Goal: Transaction & Acquisition: Book appointment/travel/reservation

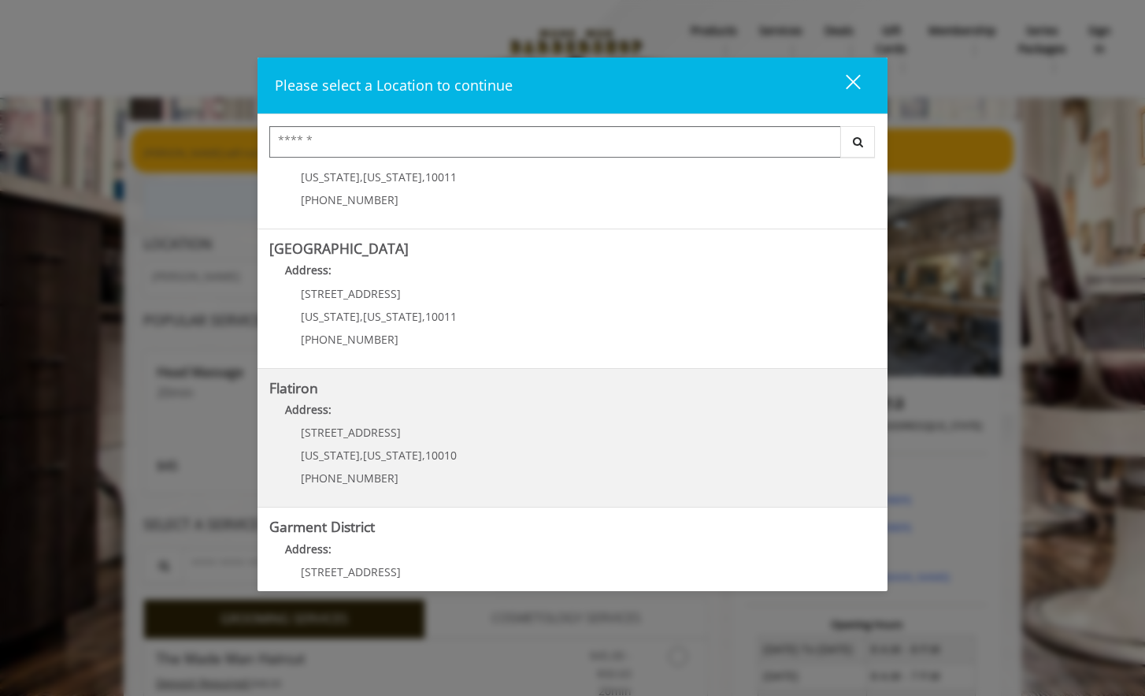
scroll to position [269, 0]
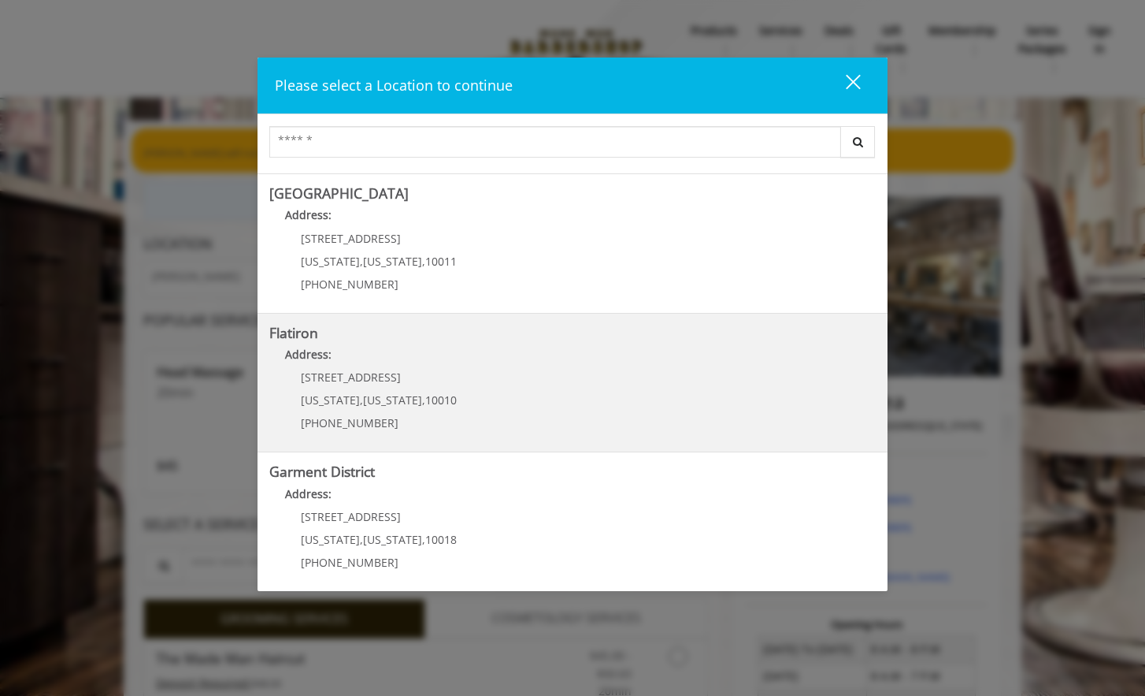
click at [443, 394] on div "[STREET_ADDRESS][US_STATE][US_STATE] (917) 475-1765" at bounding box center [366, 405] width 195 height 69
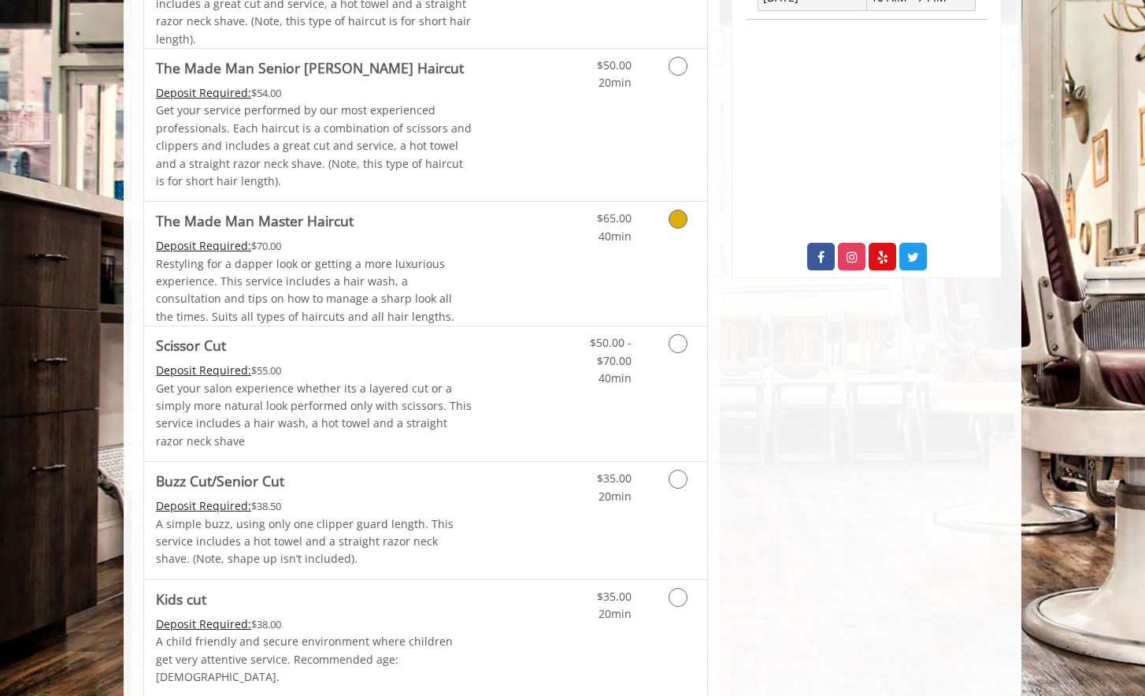
scroll to position [581, 0]
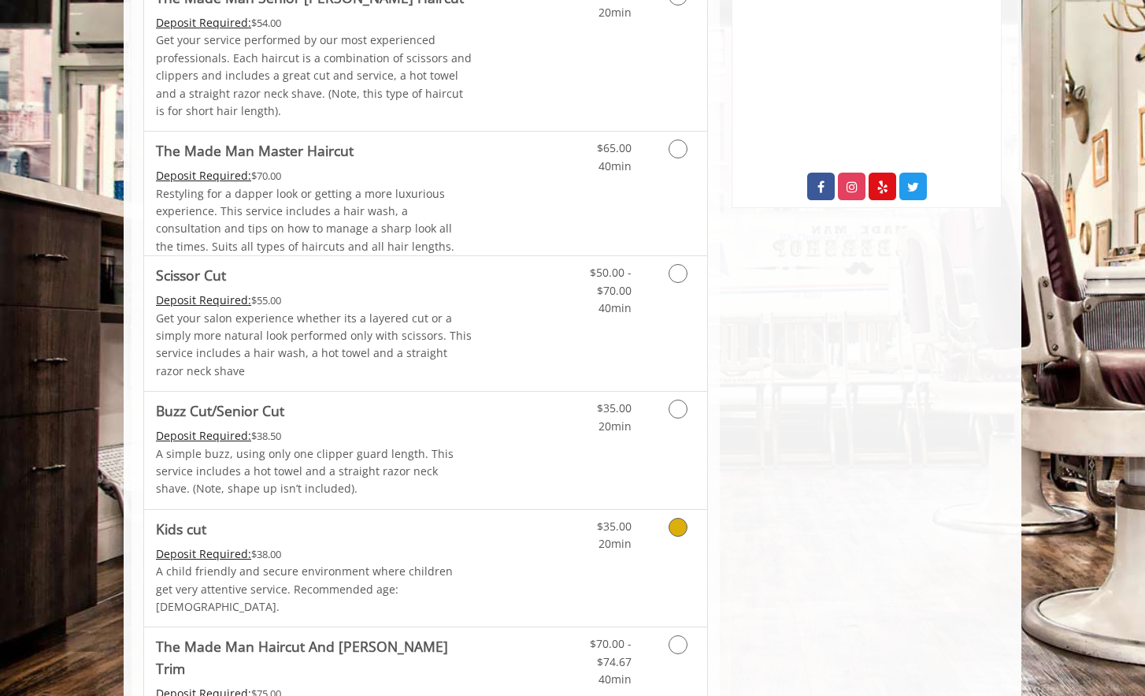
click at [678, 518] on icon "Grooming services" at bounding box center [678, 527] width 19 height 19
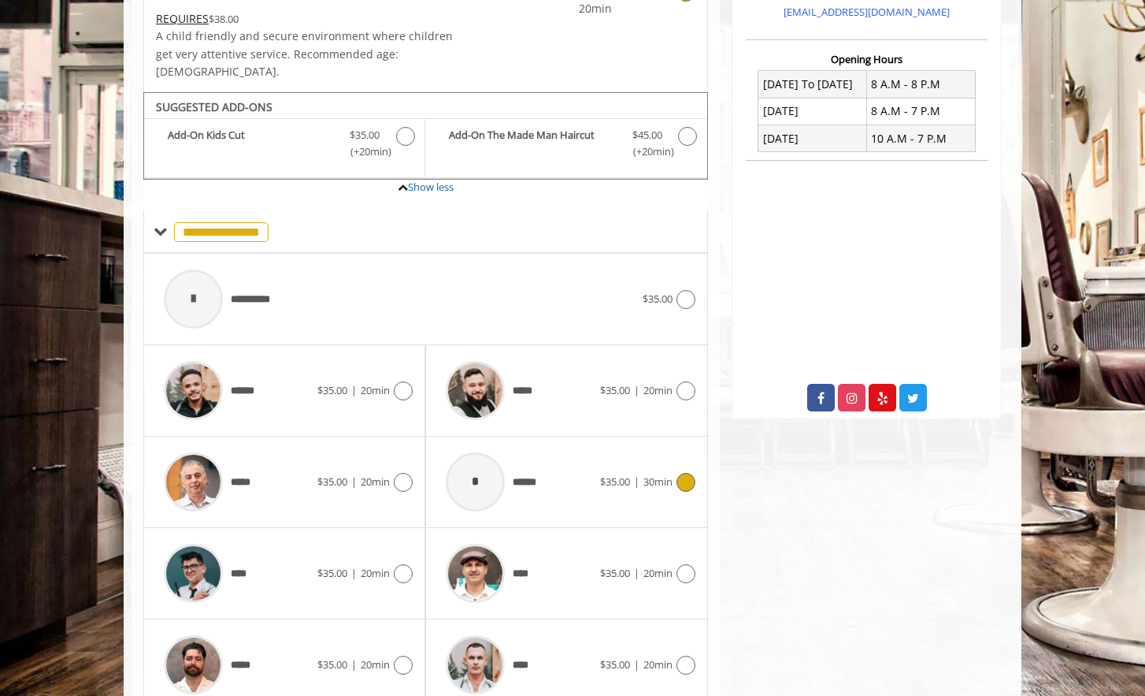
scroll to position [440, 0]
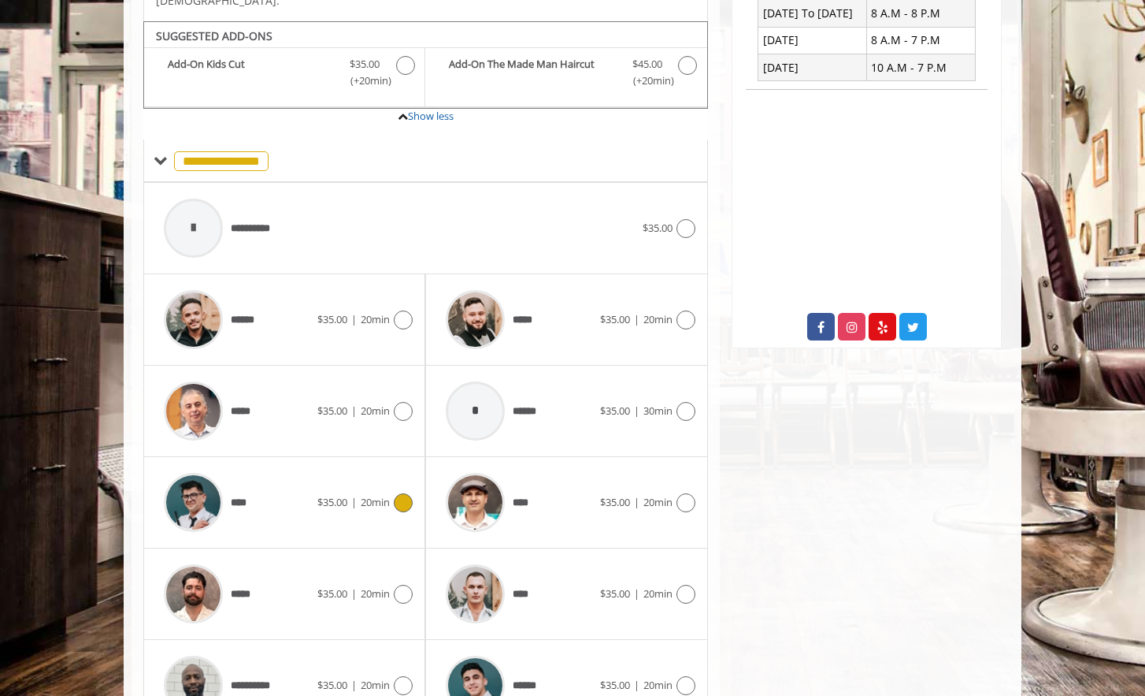
click at [407, 493] on icon at bounding box center [403, 502] width 19 height 19
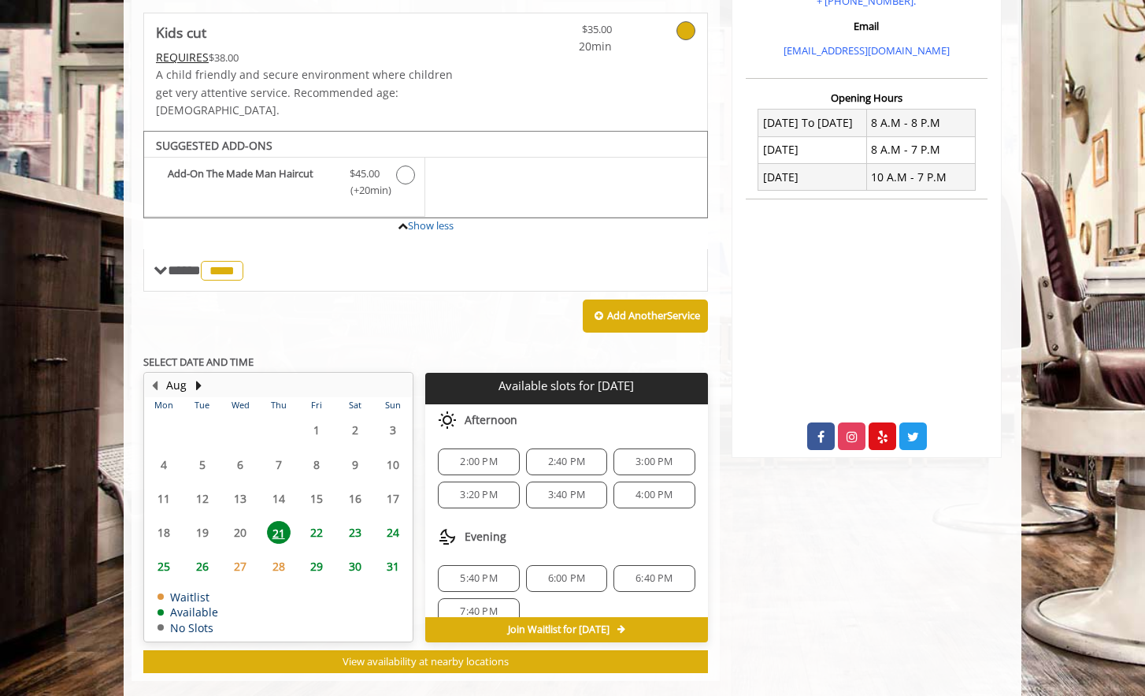
scroll to position [239, 0]
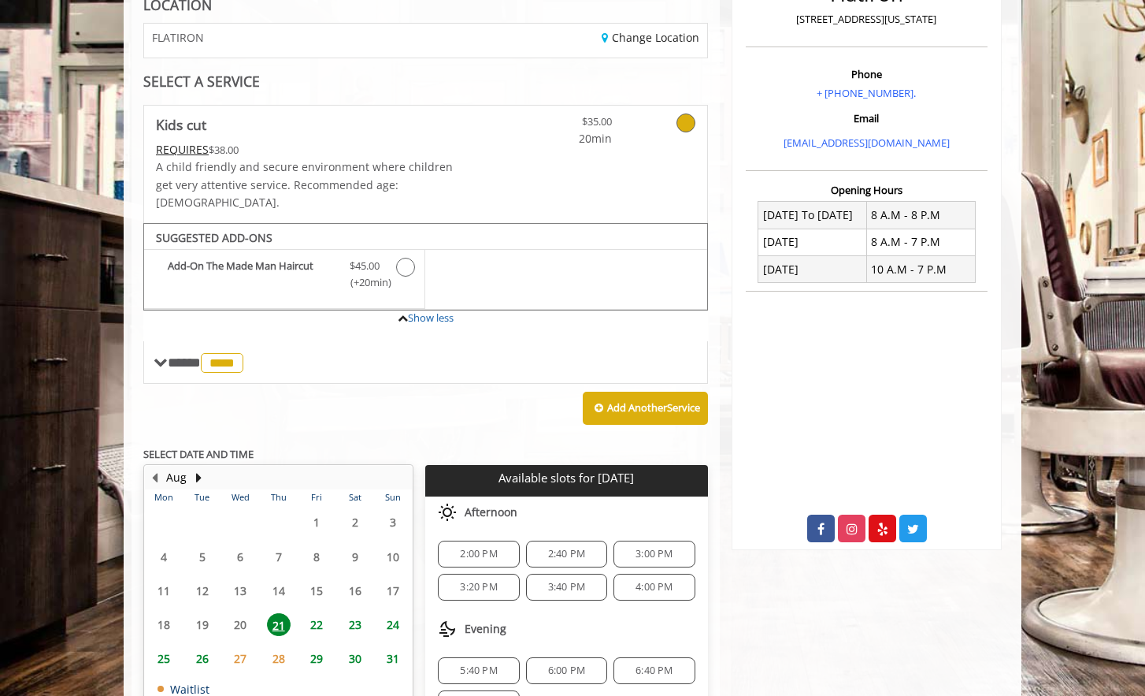
click at [503, 547] on span "2:00 PM" at bounding box center [478, 553] width 67 height 13
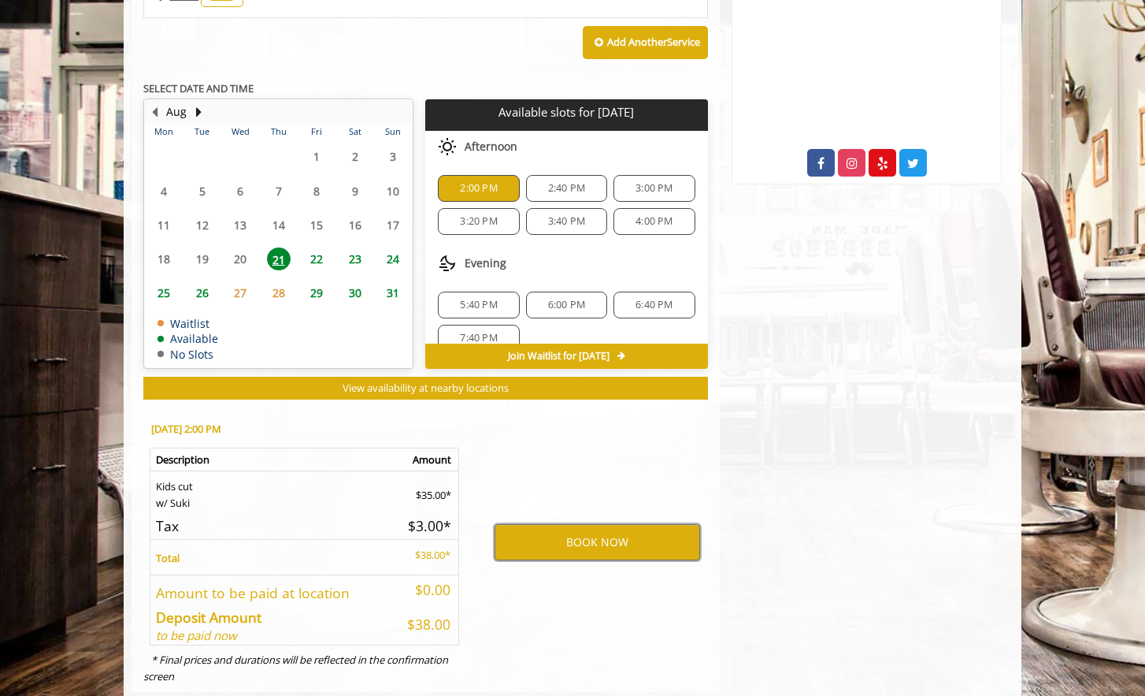
scroll to position [611, 0]
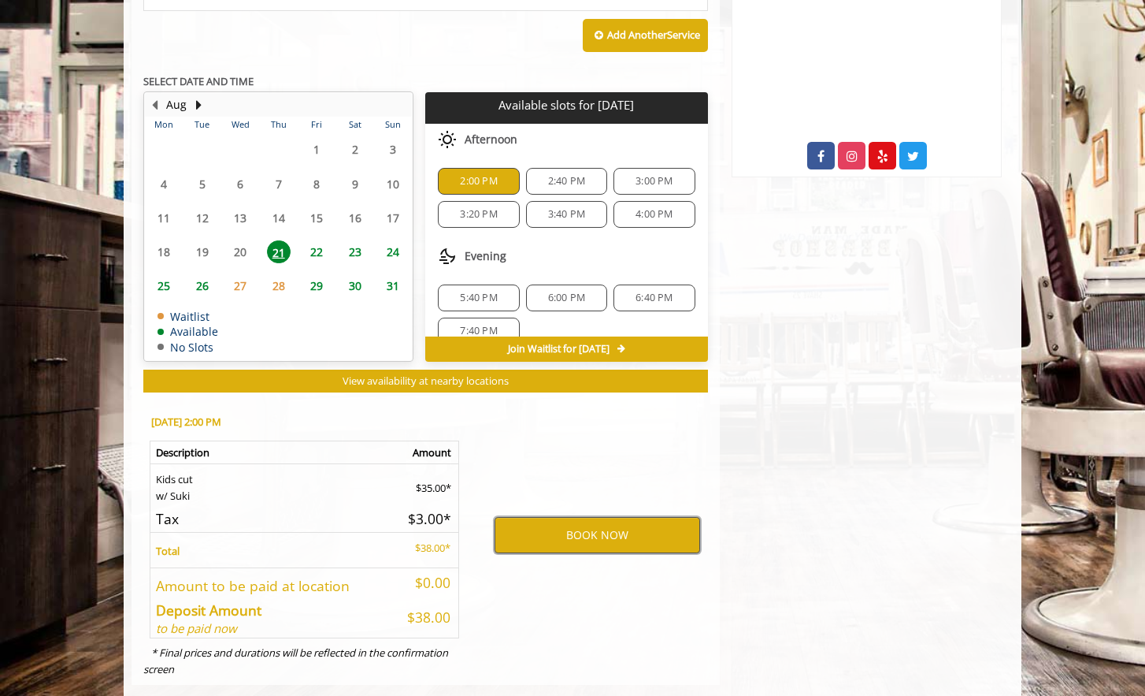
click at [584, 517] on button "BOOK NOW" at bounding box center [598, 535] width 206 height 36
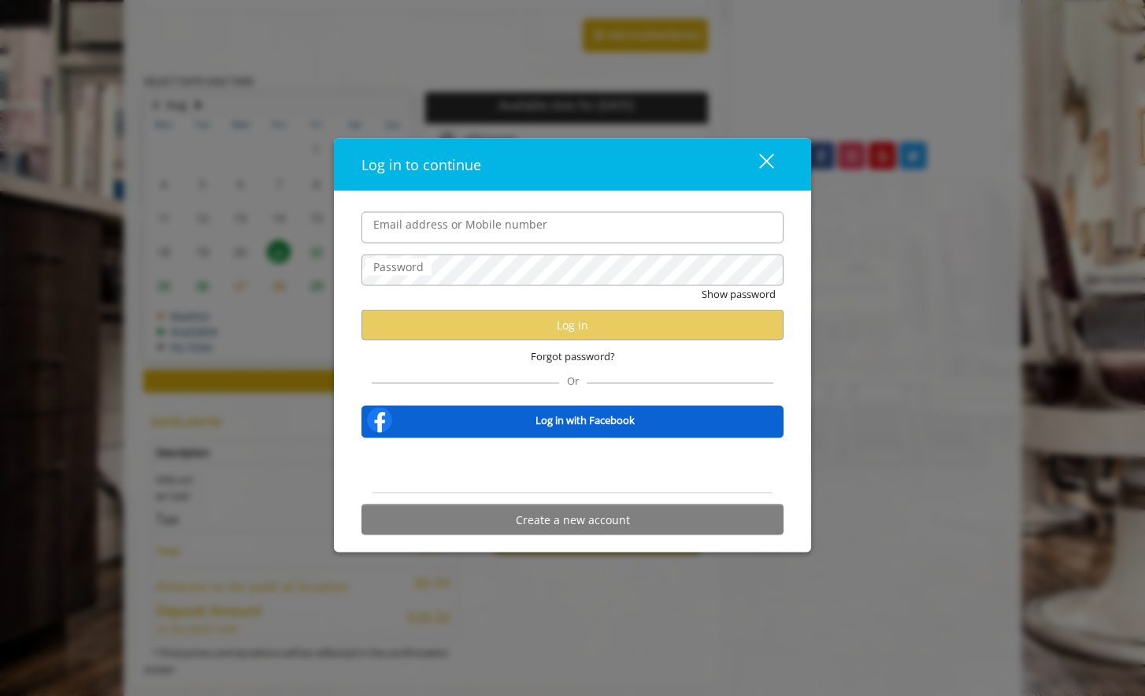
click at [776, 167] on button "close" at bounding box center [757, 164] width 54 height 32
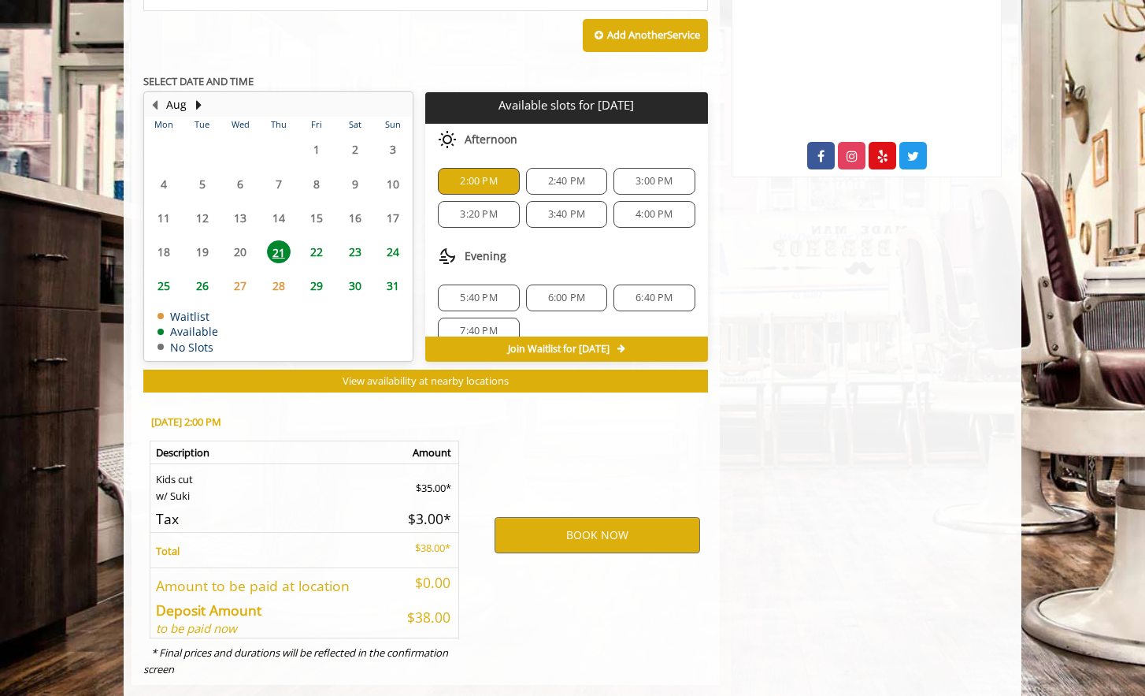
scroll to position [0, 0]
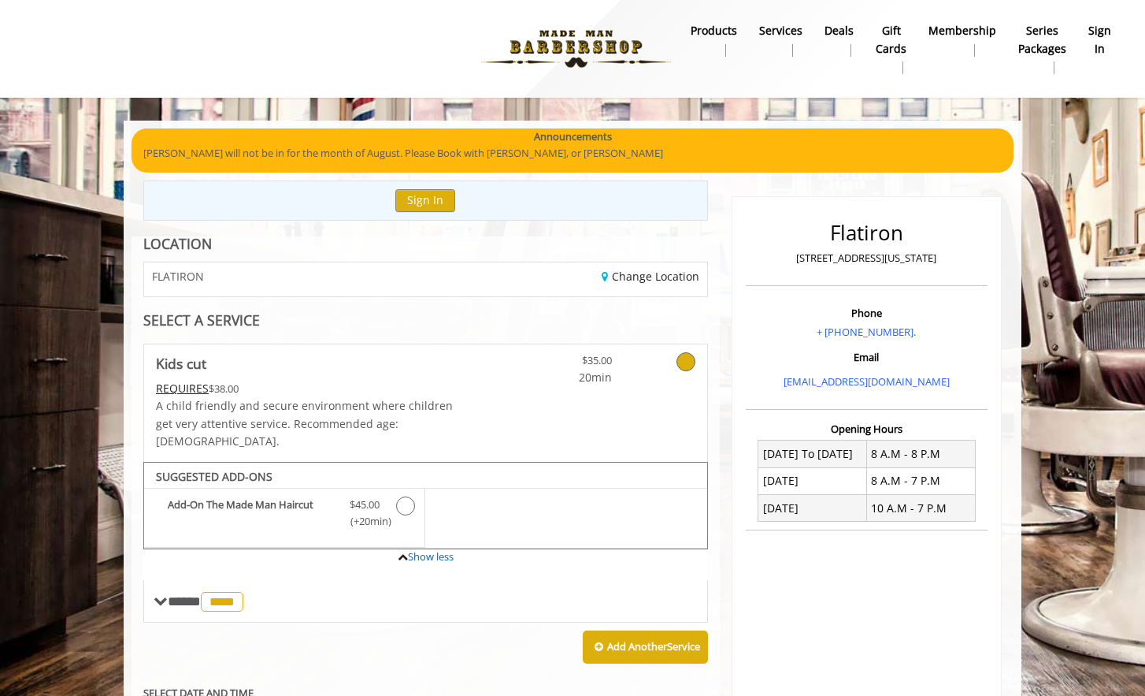
click at [552, 54] on img at bounding box center [576, 49] width 217 height 87
